Goal: Navigation & Orientation: Understand site structure

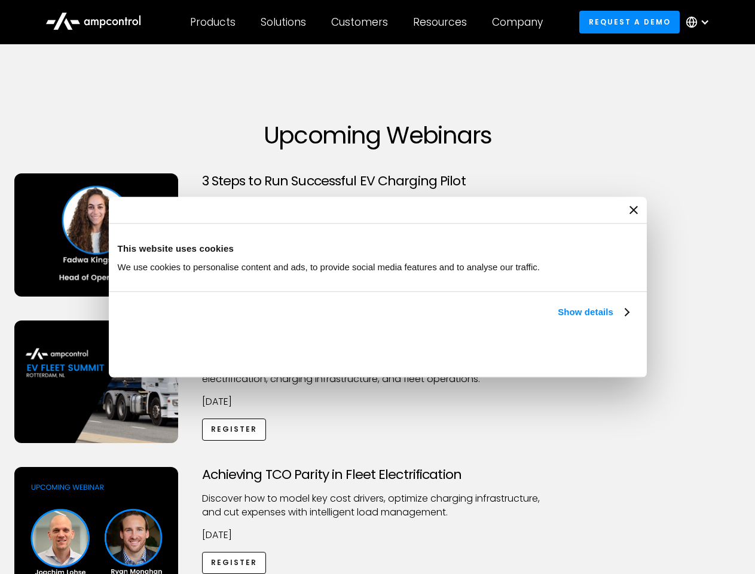
click at [558, 319] on link "Show details" at bounding box center [593, 312] width 71 height 14
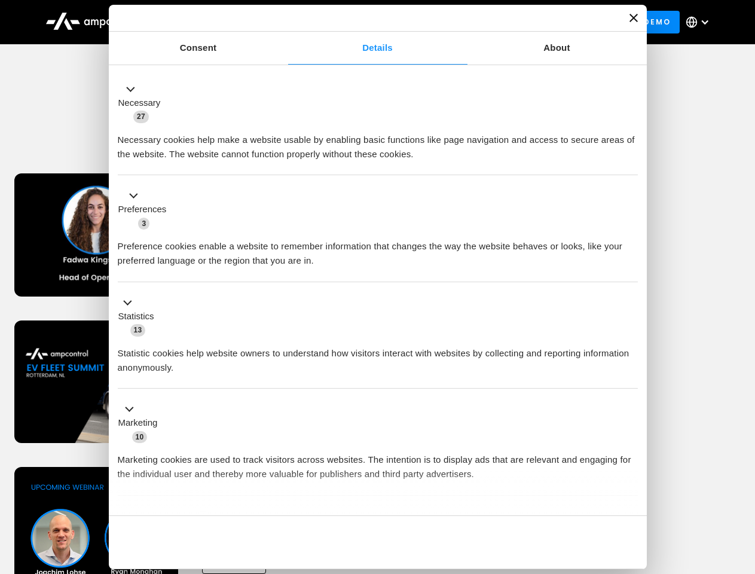
click at [630, 161] on div "Necessary cookies help make a website usable by enabling basic functions like p…" at bounding box center [378, 143] width 520 height 38
click at [742, 482] on div "Achieving TCO Parity in Fleet Electrification Discover how to model key cost dr…" at bounding box center [377, 561] width 751 height 188
click at [367, 22] on div "Customers" at bounding box center [359, 22] width 57 height 13
click at [212, 22] on div "Products" at bounding box center [212, 22] width 45 height 13
click at [284, 22] on div "Solutions" at bounding box center [283, 22] width 45 height 13
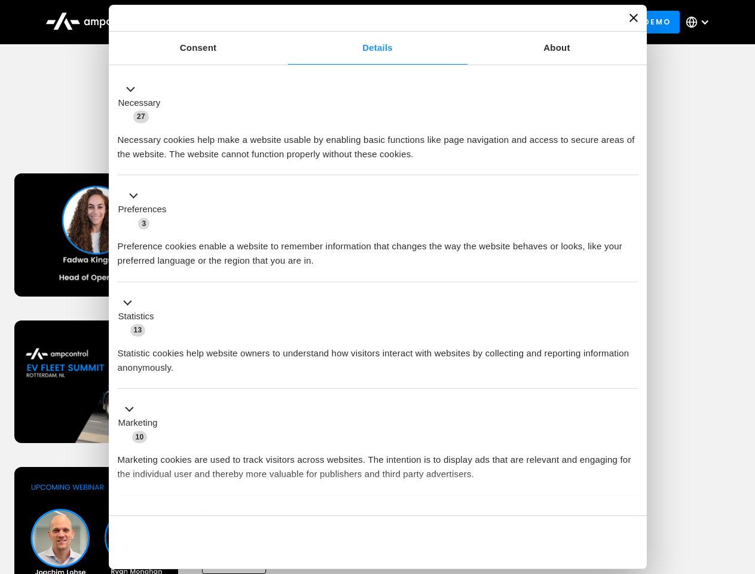
click at [362, 22] on div "Customers" at bounding box center [359, 22] width 57 height 13
click at [442, 22] on div "Resources" at bounding box center [440, 22] width 54 height 13
click at [521, 22] on div "Company" at bounding box center [517, 22] width 51 height 13
click at [700, 22] on div at bounding box center [705, 22] width 10 height 10
